Goal: Task Accomplishment & Management: Manage account settings

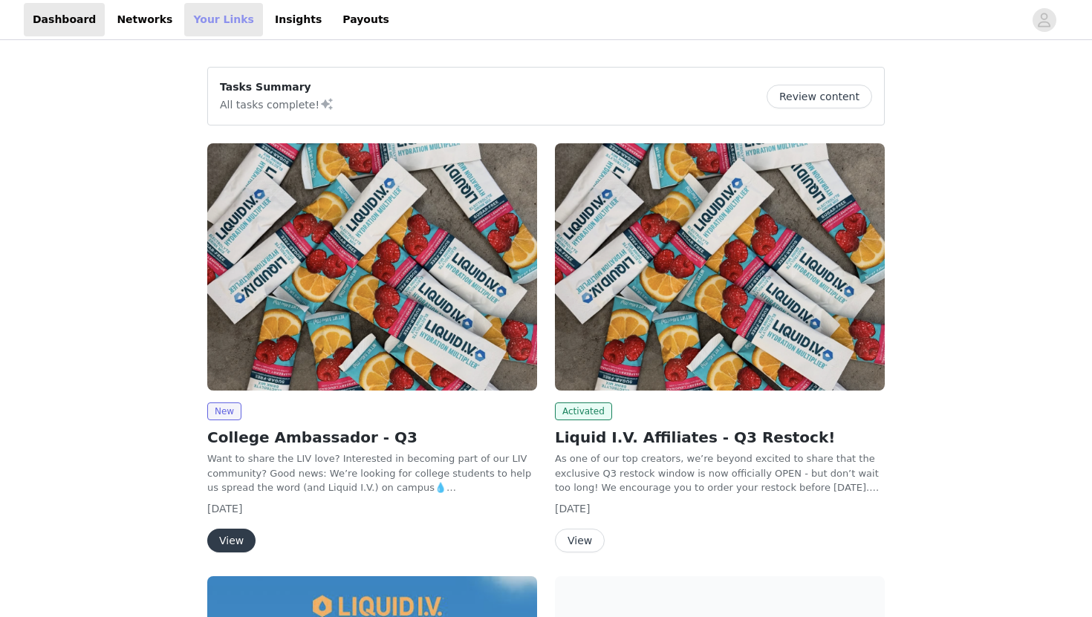
click at [201, 25] on link "Your Links" at bounding box center [223, 19] width 79 height 33
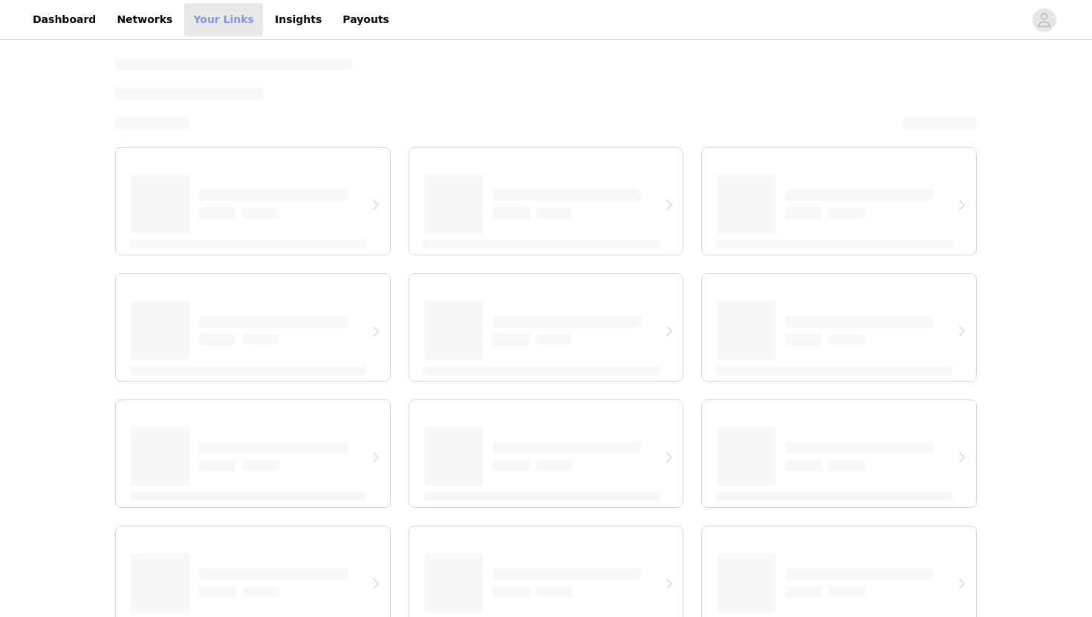
select select "12"
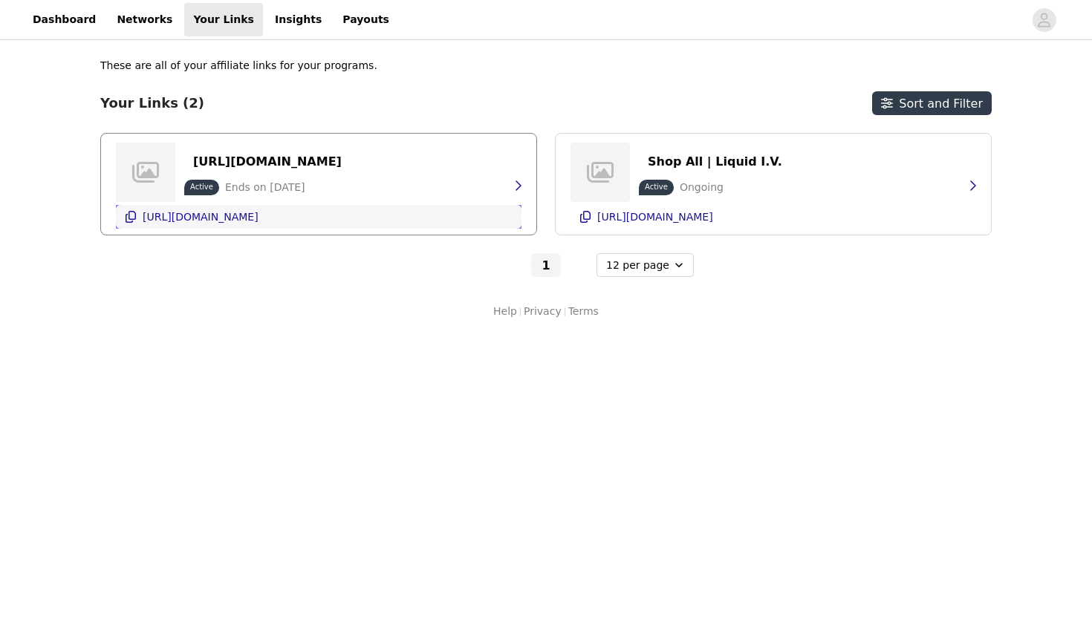
click at [126, 218] on icon "button" at bounding box center [131, 217] width 10 height 12
click at [334, 21] on link "Payouts" at bounding box center [366, 19] width 65 height 33
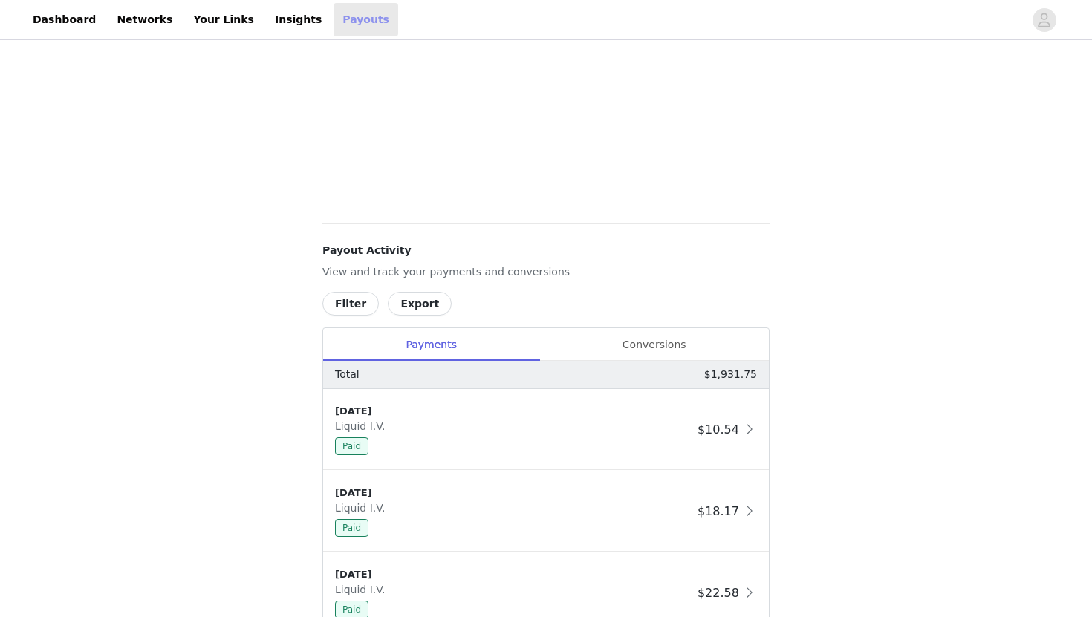
scroll to position [541, 0]
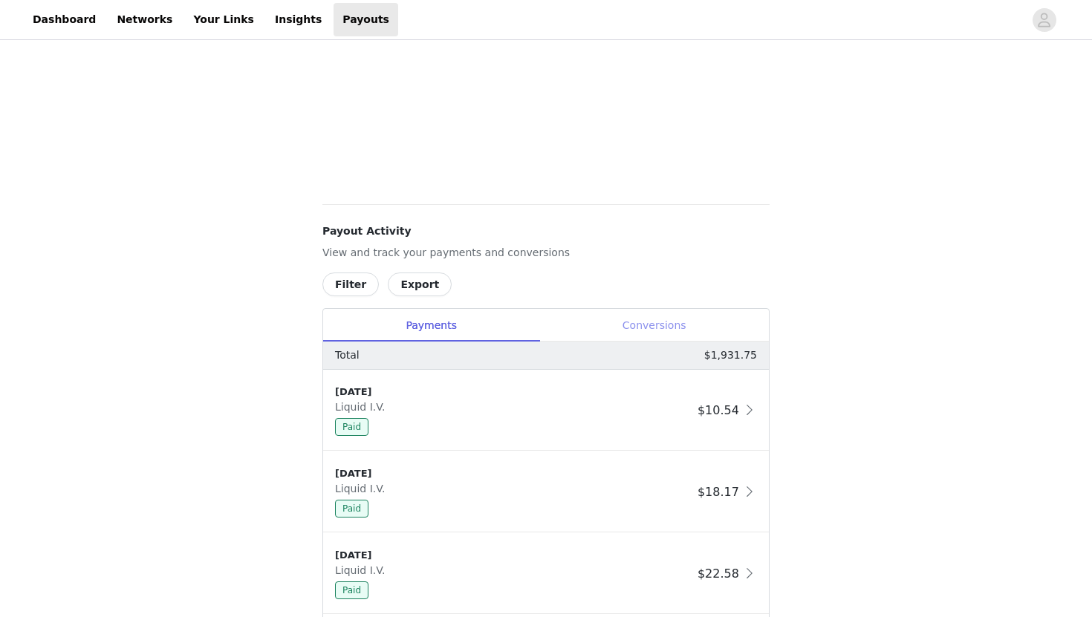
click at [641, 320] on div "Conversions" at bounding box center [654, 325] width 230 height 33
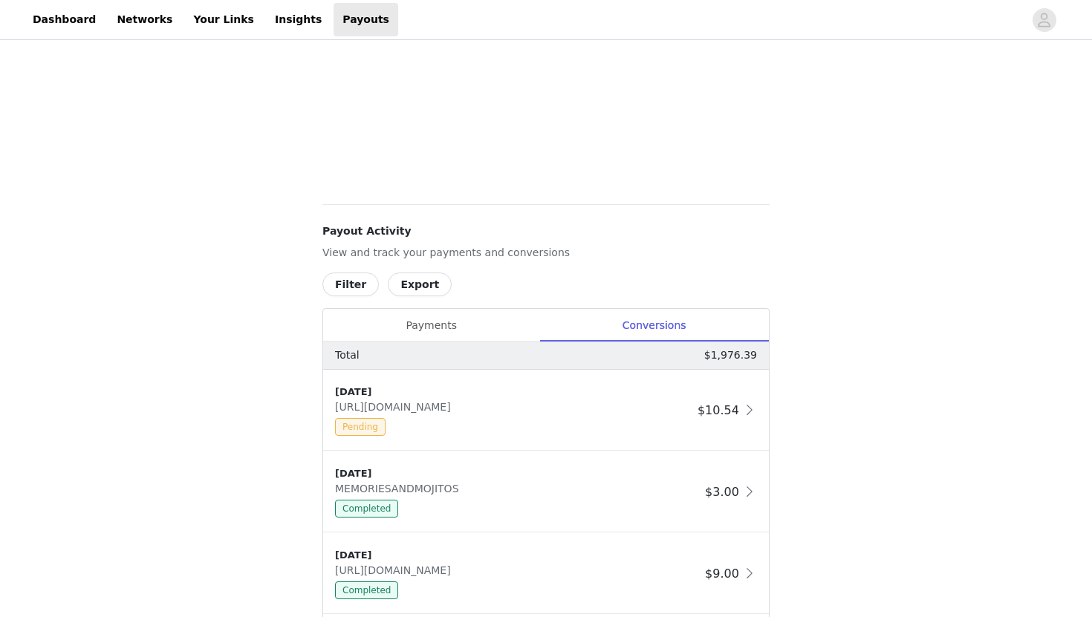
scroll to position [0, 0]
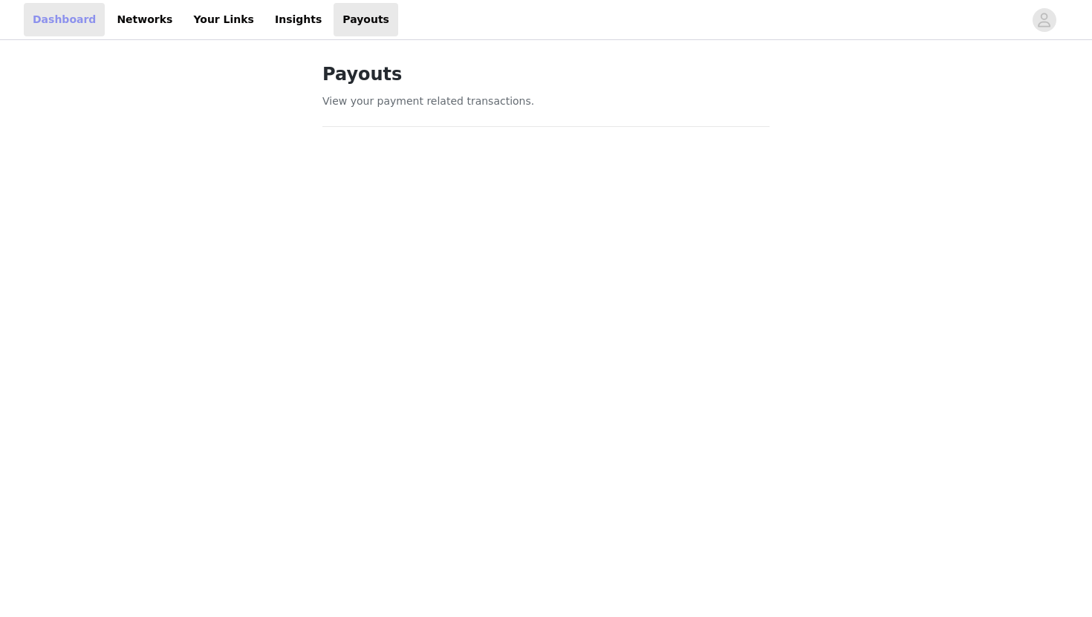
click at [66, 26] on link "Dashboard" at bounding box center [64, 19] width 81 height 33
